Goal: Task Accomplishment & Management: Use online tool/utility

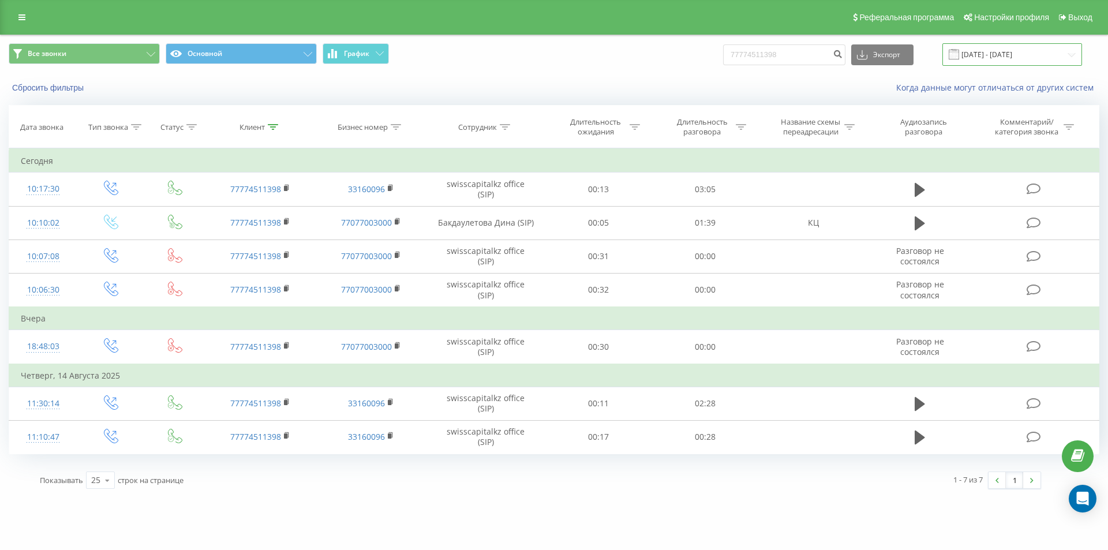
click at [1007, 49] on input "[DATE] - [DATE]" at bounding box center [1013, 54] width 140 height 23
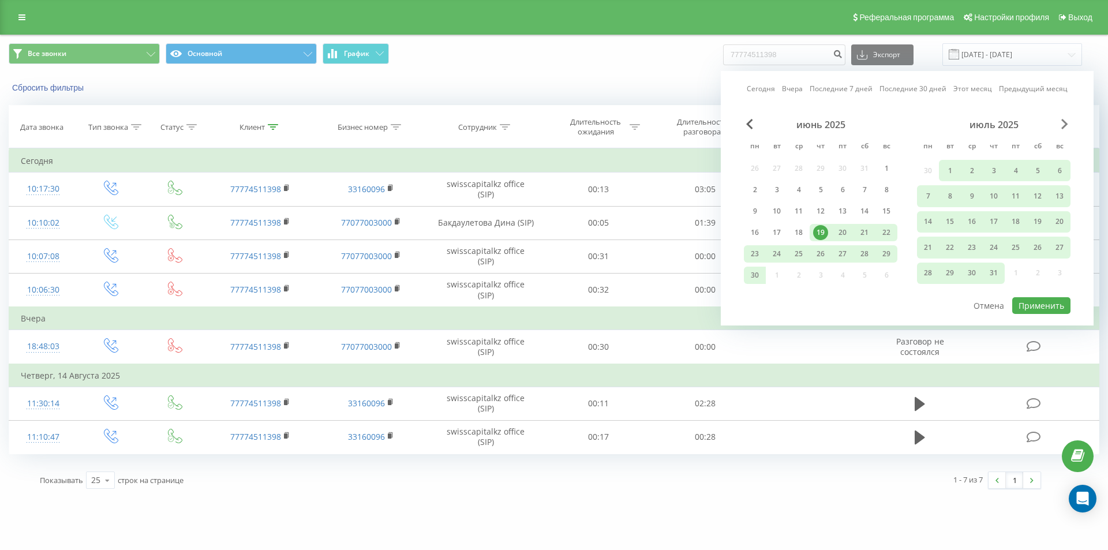
click at [1065, 123] on span "Next Month" at bounding box center [1065, 124] width 7 height 10
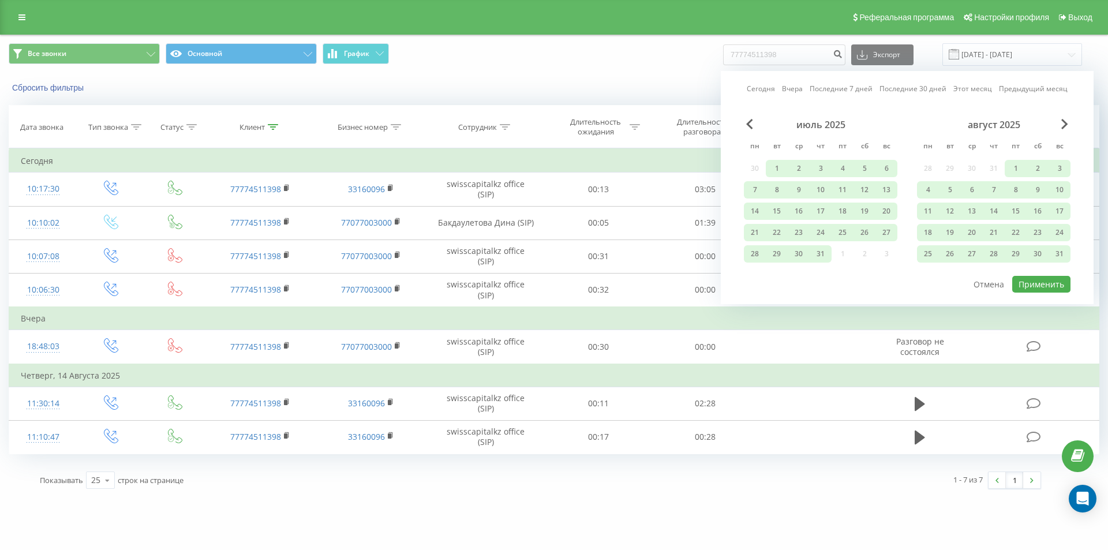
click at [1069, 122] on div "август 2025" at bounding box center [994, 125] width 154 height 12
click at [1068, 122] on span "Next Month" at bounding box center [1065, 124] width 7 height 10
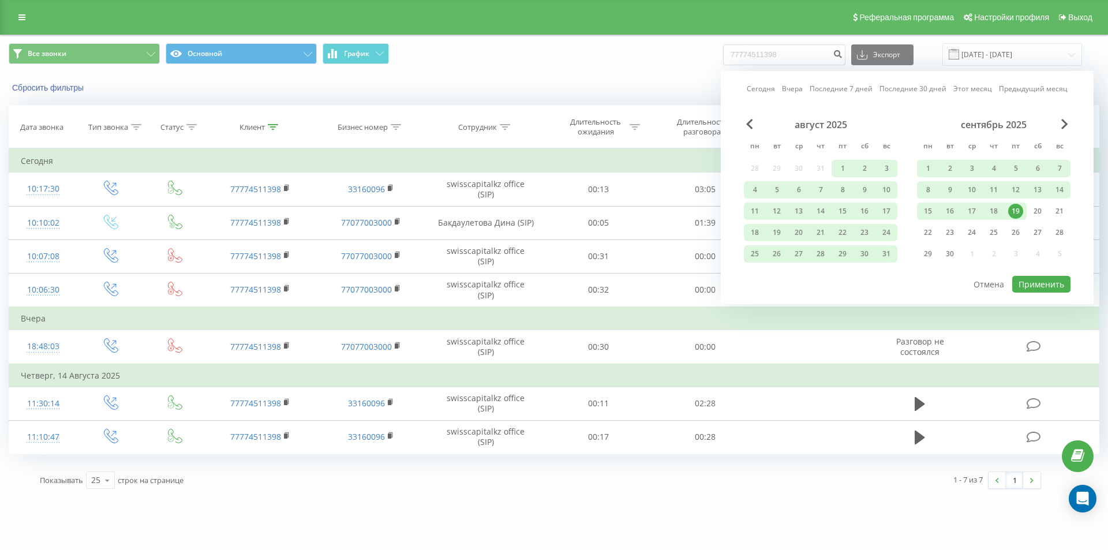
click at [1013, 206] on div "19" at bounding box center [1016, 211] width 15 height 15
click at [1013, 204] on div "19" at bounding box center [1016, 211] width 15 height 15
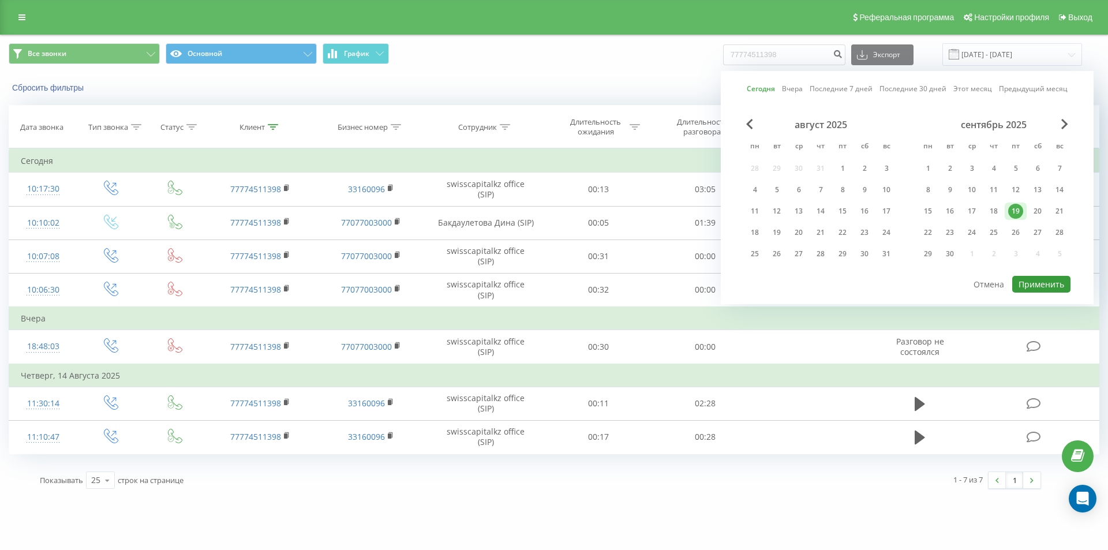
click at [1041, 282] on button "Применить" at bounding box center [1042, 284] width 58 height 17
type input "[DATE] - [DATE]"
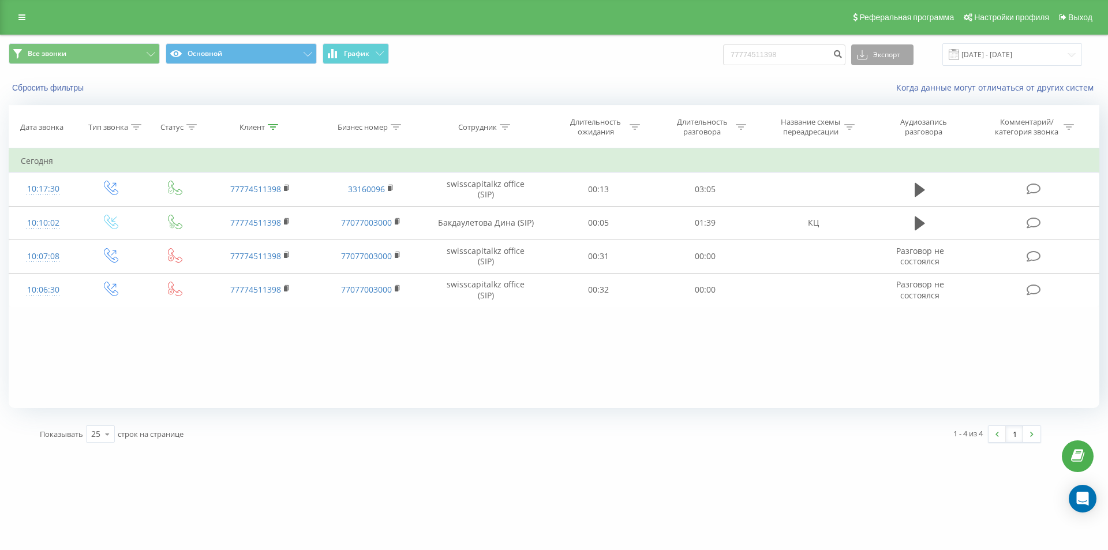
click at [905, 56] on button "Экспорт" at bounding box center [882, 54] width 62 height 21
click at [874, 95] on span ".xls" at bounding box center [867, 96] width 13 height 11
